Goal: Task Accomplishment & Management: Use online tool/utility

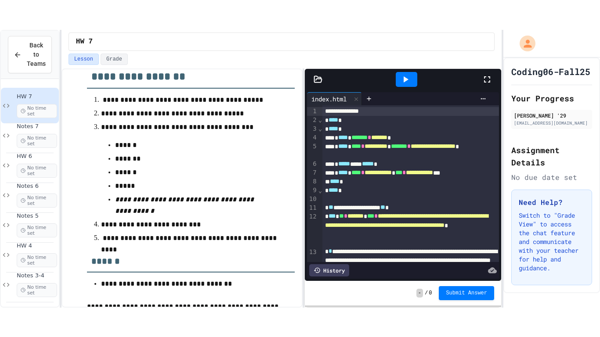
scroll to position [295, 0]
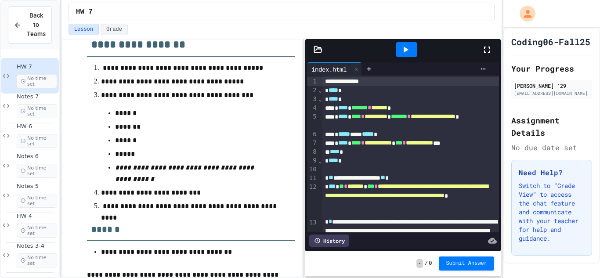
click at [406, 47] on icon at bounding box center [405, 49] width 11 height 11
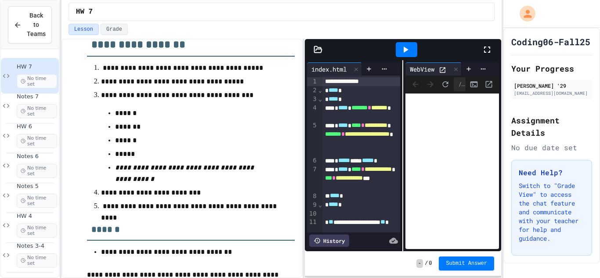
click at [483, 46] on icon at bounding box center [487, 49] width 11 height 11
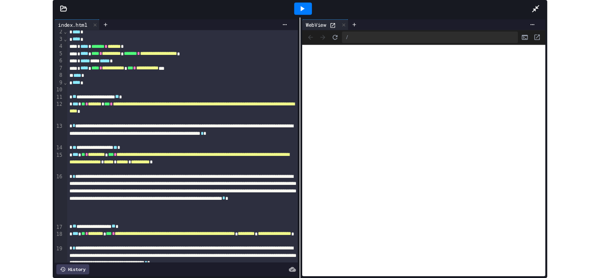
scroll to position [14, 0]
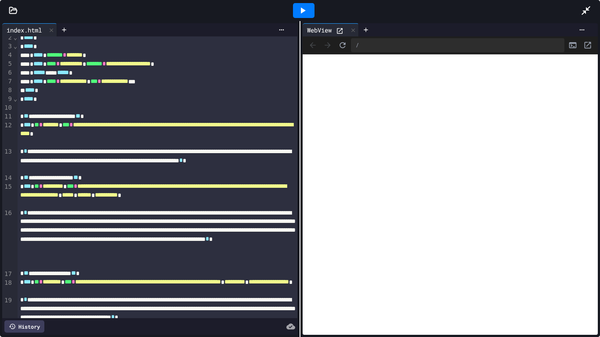
click at [576, 7] on div at bounding box center [303, 11] width 554 height 24
click at [599, 16] on div at bounding box center [590, 11] width 19 height 24
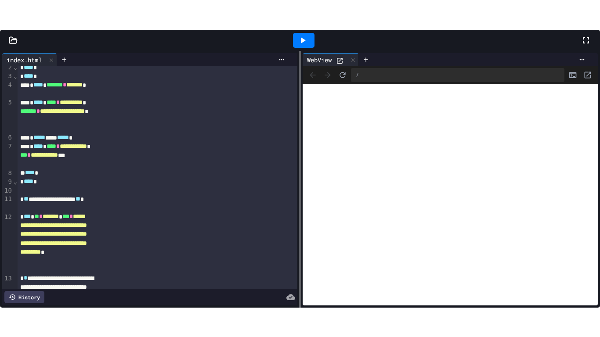
scroll to position [295, 0]
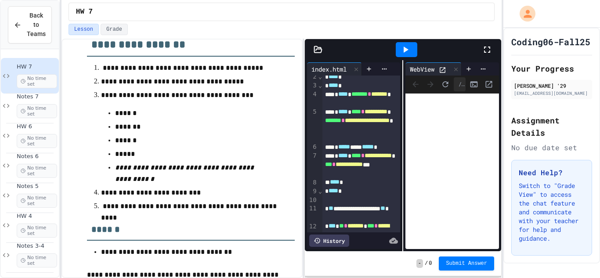
click at [487, 51] on icon at bounding box center [487, 49] width 11 height 11
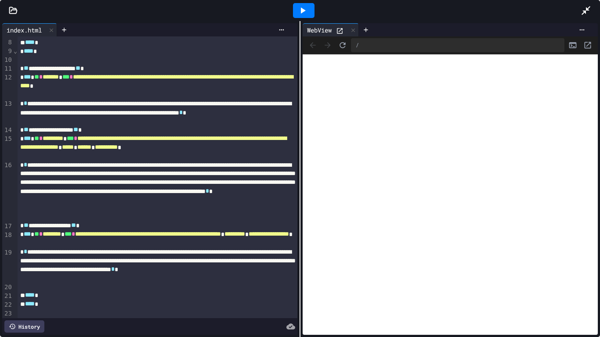
scroll to position [63, 0]
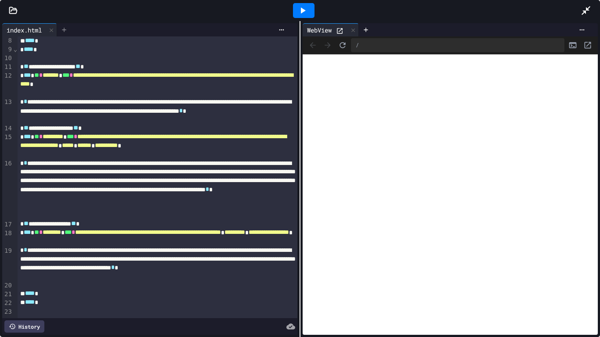
click at [65, 27] on icon at bounding box center [64, 29] width 7 height 7
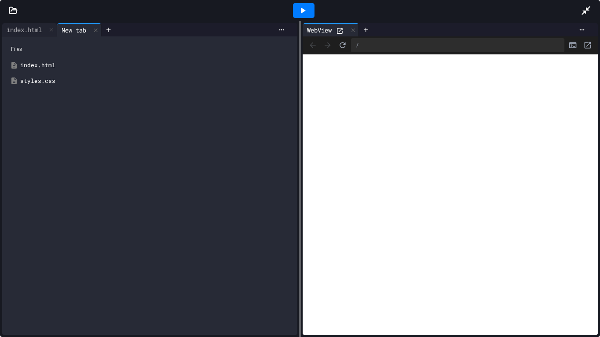
click at [49, 77] on div "styles.css" at bounding box center [156, 81] width 272 height 9
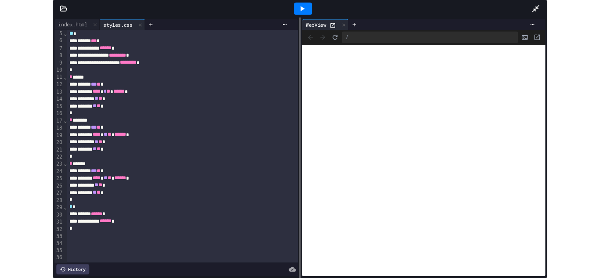
scroll to position [37, 0]
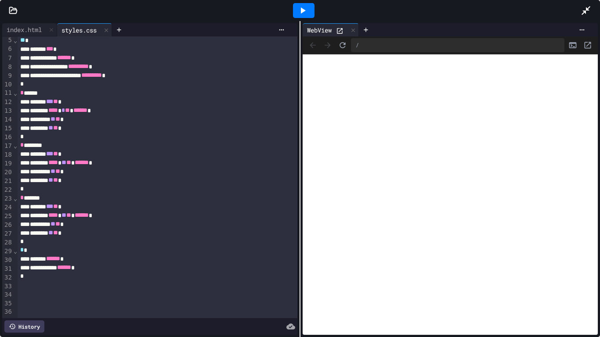
click at [593, 13] on div at bounding box center [590, 11] width 19 height 24
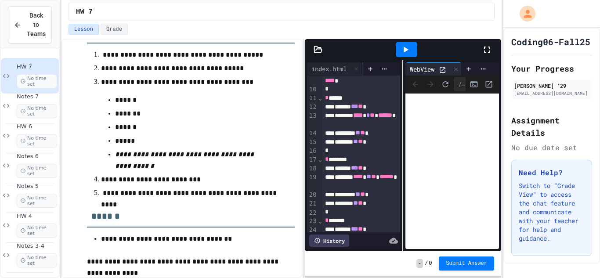
scroll to position [103, 0]
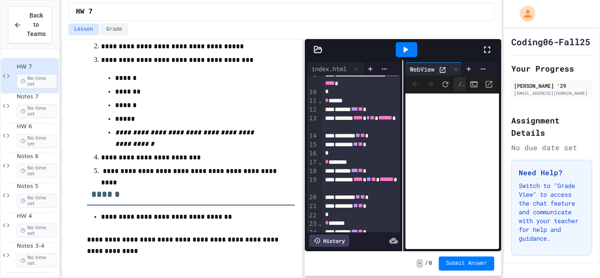
click at [156, 185] on h3 "******" at bounding box center [191, 191] width 208 height 29
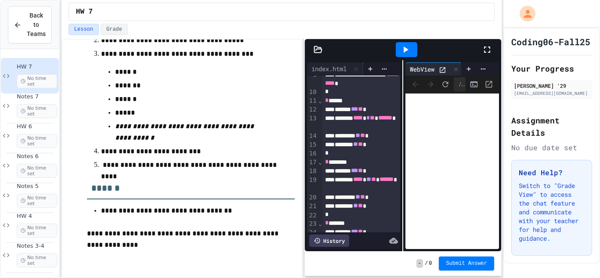
scroll to position [338, 0]
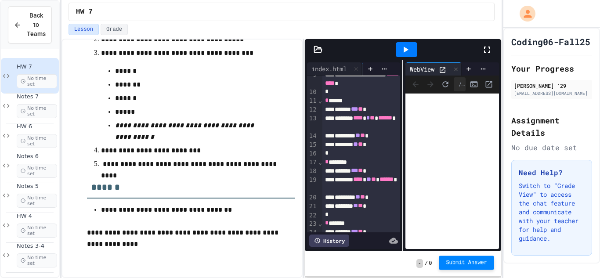
click at [481, 260] on span "Submit Answer" at bounding box center [466, 262] width 41 height 7
